Goal: Find contact information: Find contact information

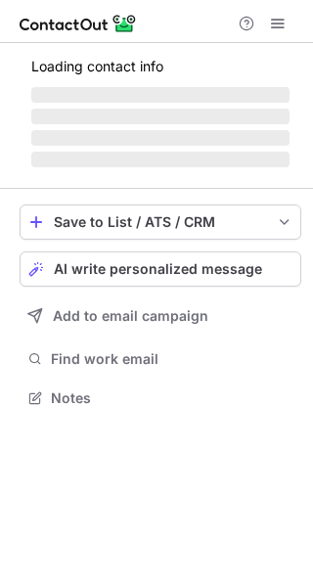
scroll to position [395, 313]
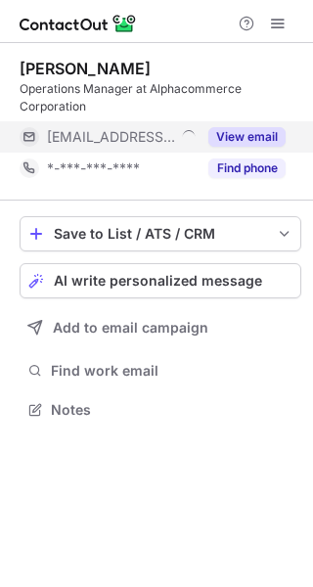
click at [148, 136] on span "[EMAIL_ADDRESS][DOMAIN_NAME]" at bounding box center [111, 137] width 128 height 18
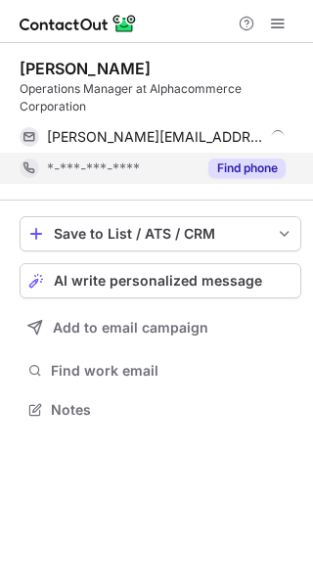
click at [168, 163] on div "*-***-***-****" at bounding box center [122, 168] width 150 height 18
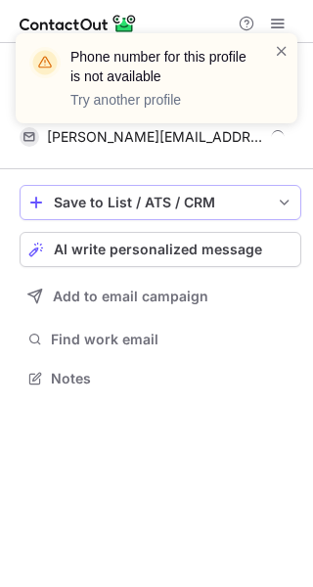
scroll to position [364, 313]
